Goal: Task Accomplishment & Management: Use online tool/utility

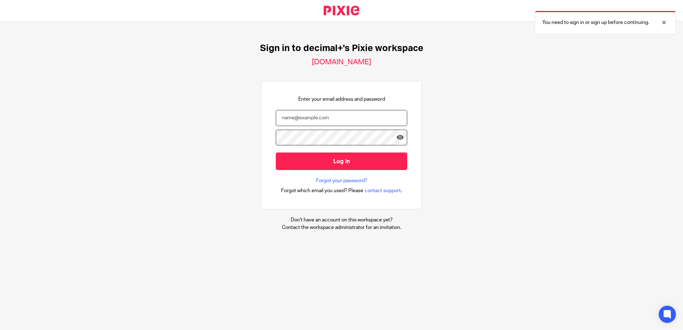
type input "[EMAIL_ADDRESS][DOMAIN_NAME]"
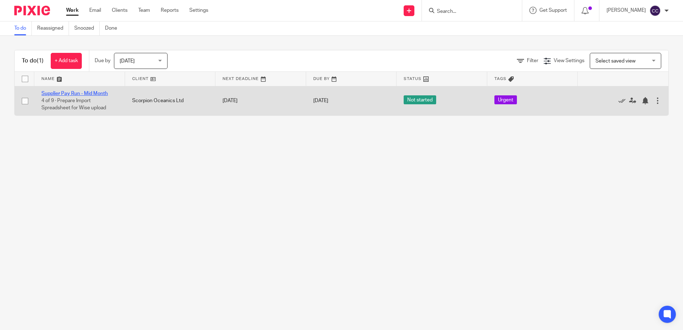
click at [98, 92] on link "Supplier Pay Run - Mid Month" at bounding box center [74, 93] width 66 height 5
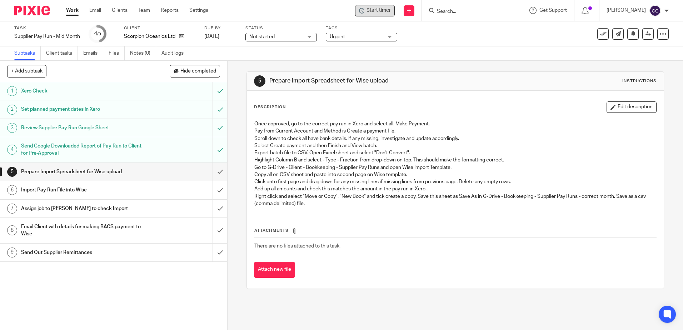
click at [386, 10] on span "Start timer" at bounding box center [379, 11] width 24 height 8
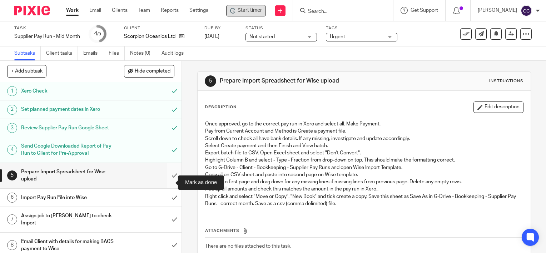
click at [166, 182] on input "submit" at bounding box center [90, 175] width 181 height 25
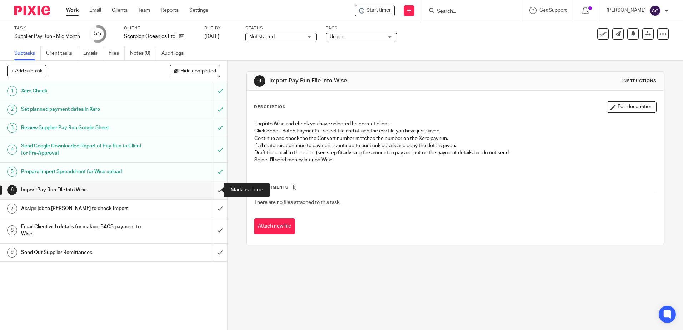
click at [212, 190] on input "submit" at bounding box center [113, 190] width 227 height 18
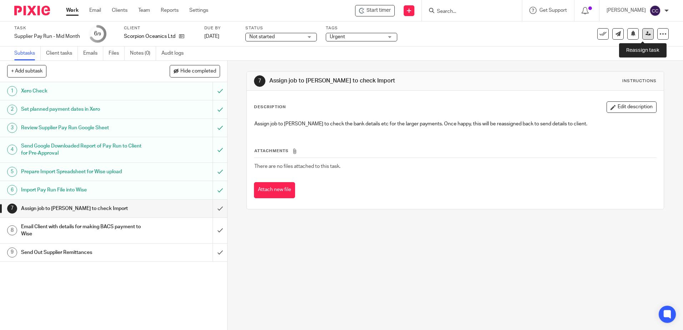
click at [642, 34] on link at bounding box center [647, 33] width 11 height 11
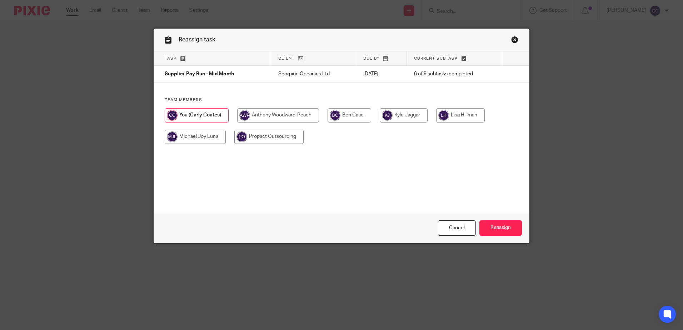
click at [449, 115] on input "radio" at bounding box center [460, 115] width 49 height 14
radio input "true"
click at [493, 225] on input "Reassign" at bounding box center [500, 227] width 43 height 15
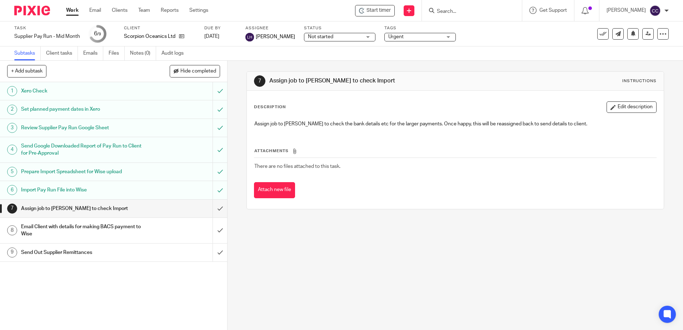
click at [65, 11] on div "Work Email Clients Team Reports Settings Work Email Clients Team Reports Settin…" at bounding box center [139, 10] width 160 height 21
click at [69, 11] on link "Work" at bounding box center [72, 10] width 13 height 7
click at [135, 229] on h1 "Email Client with details for making BACS payment to Wise" at bounding box center [82, 231] width 123 height 18
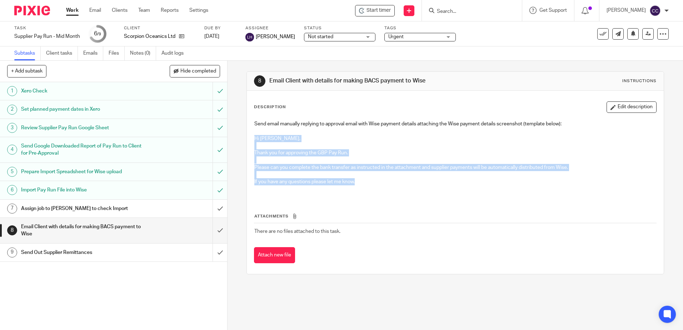
drag, startPoint x: 360, startPoint y: 181, endPoint x: 253, endPoint y: 138, distance: 116.2
click at [253, 138] on div "Send email manually replying to approval email with Wise payment details attach…" at bounding box center [455, 157] width 409 height 81
copy div "Hi Alan, Thank you for approving the GBP Pay Run. Please can you complete the b…"
click at [70, 11] on link "Work" at bounding box center [72, 10] width 13 height 7
